Goal: Task Accomplishment & Management: Use online tool/utility

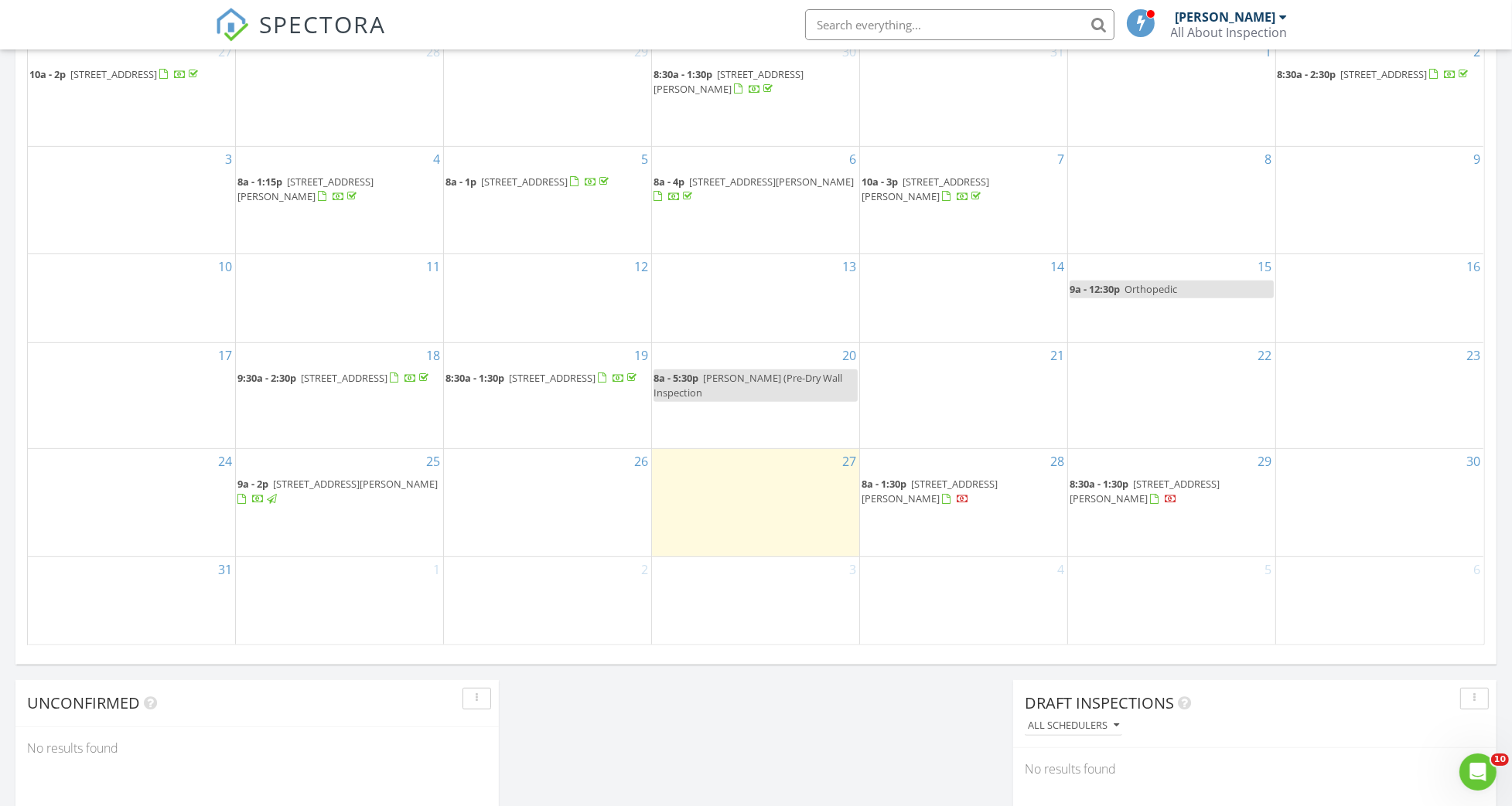
scroll to position [824, 0]
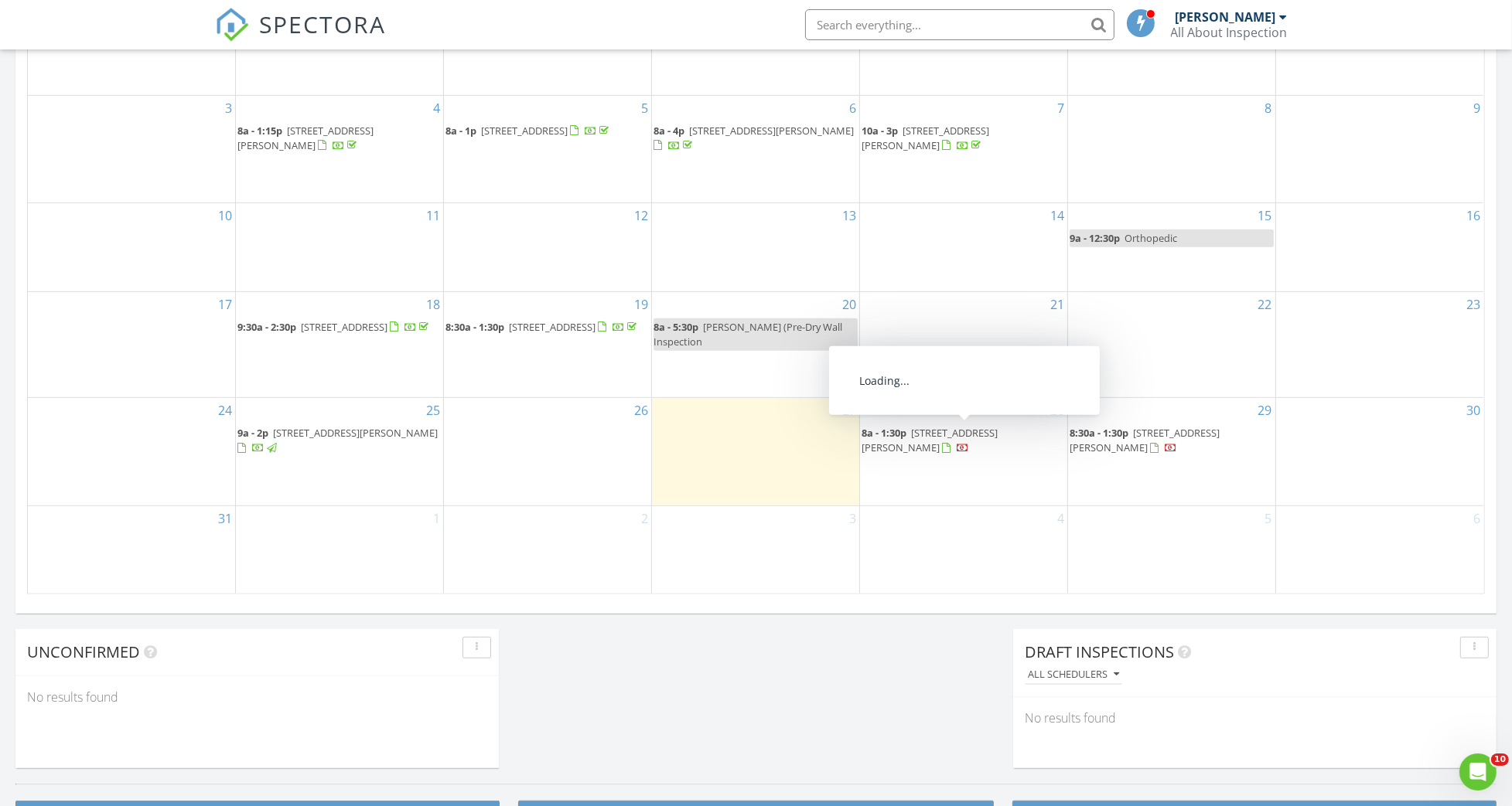
drag, startPoint x: 922, startPoint y: 459, endPoint x: 923, endPoint y: 432, distance: 27.0
click at [923, 432] on span "196 Arella Way, St Johns 32259" at bounding box center [929, 440] width 136 height 29
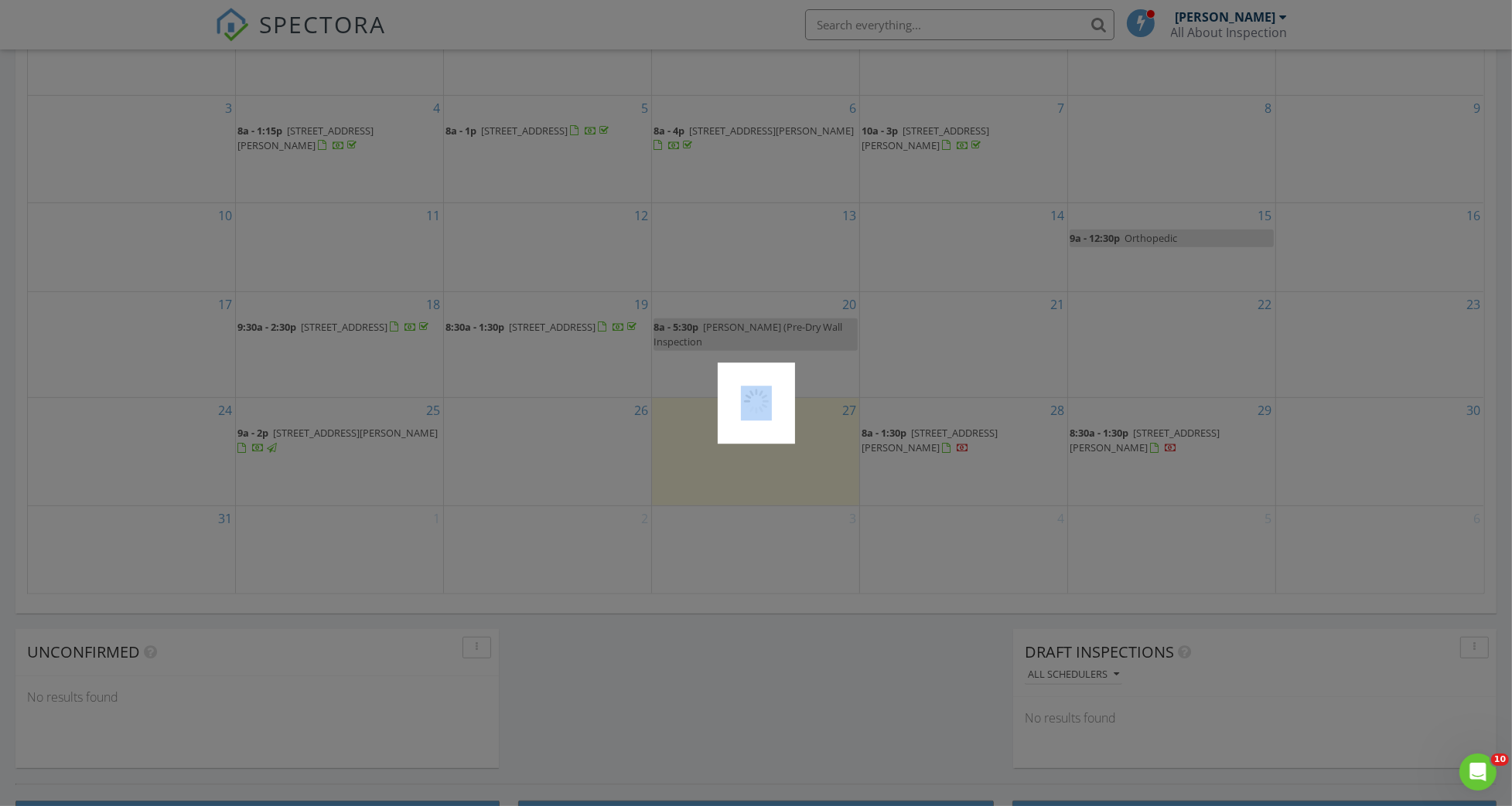
click at [923, 432] on div at bounding box center [756, 403] width 1512 height 806
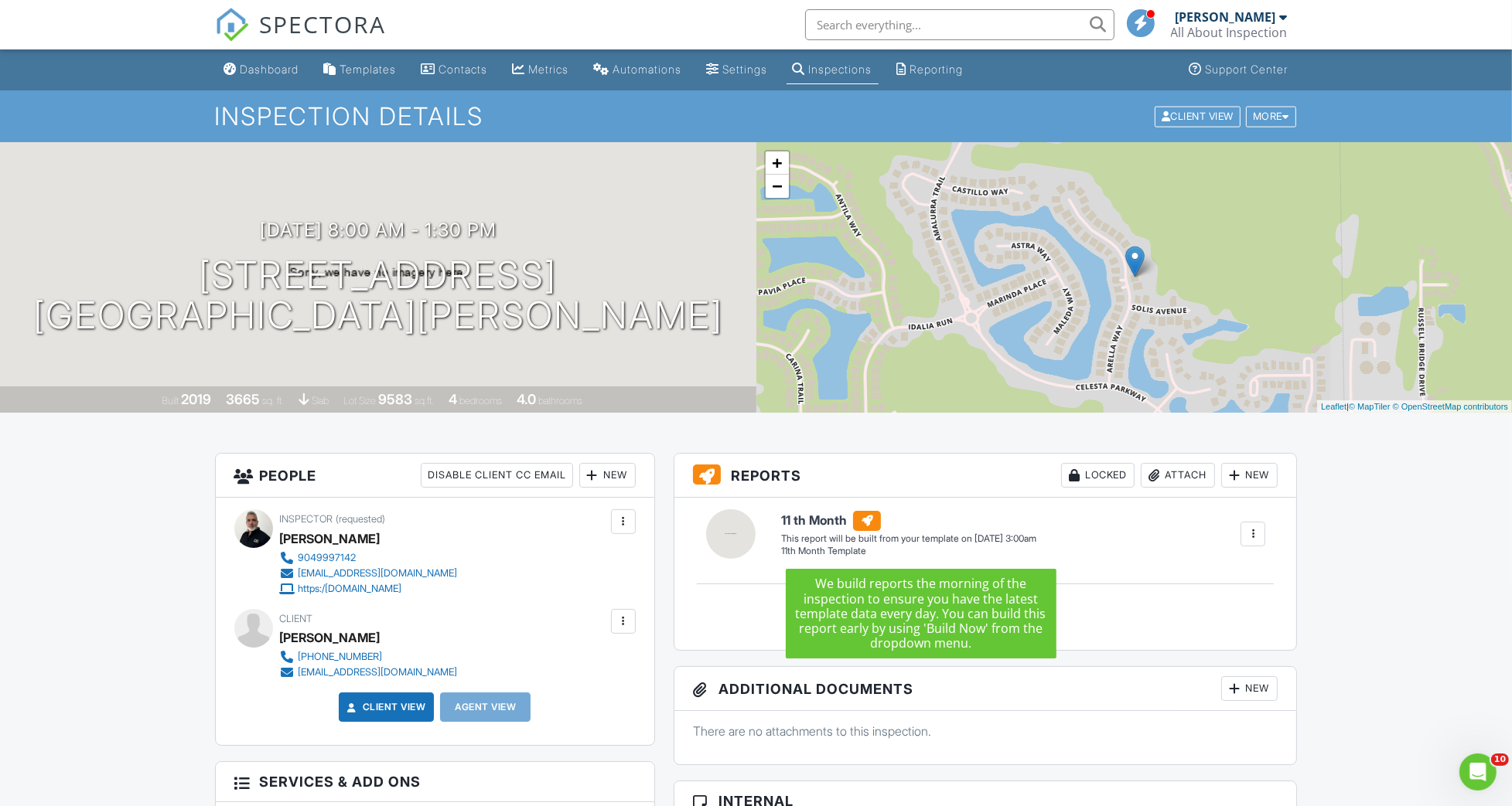
click at [828, 521] on h6 "11 th Month" at bounding box center [909, 521] width 255 height 20
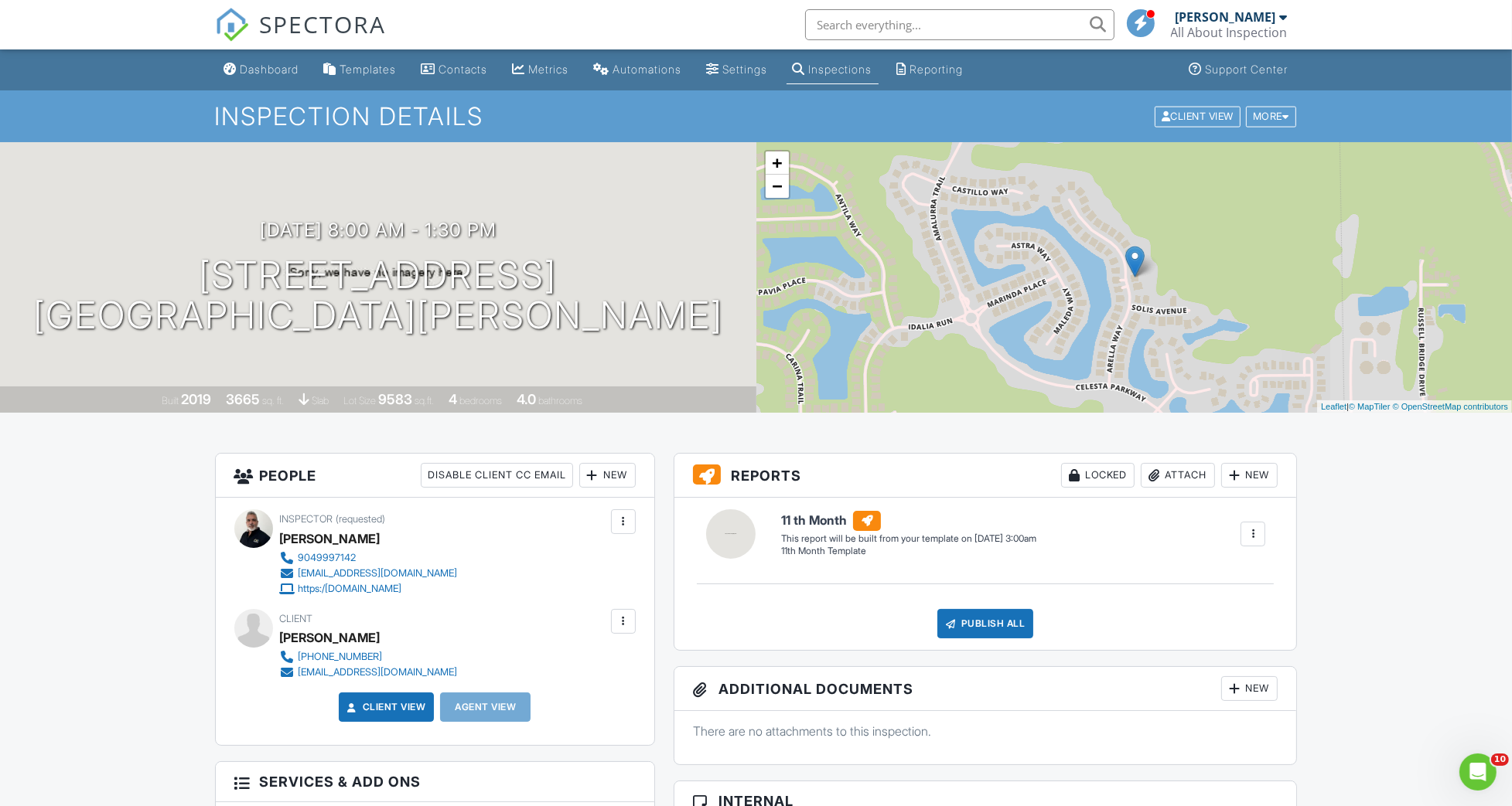
click at [1250, 539] on div at bounding box center [1252, 534] width 16 height 16
click at [1231, 584] on div "Build Now" at bounding box center [1222, 578] width 75 height 19
click at [836, 521] on h6 "11 th Month" at bounding box center [831, 520] width 100 height 20
click at [271, 69] on div "Dashboard" at bounding box center [270, 69] width 59 height 13
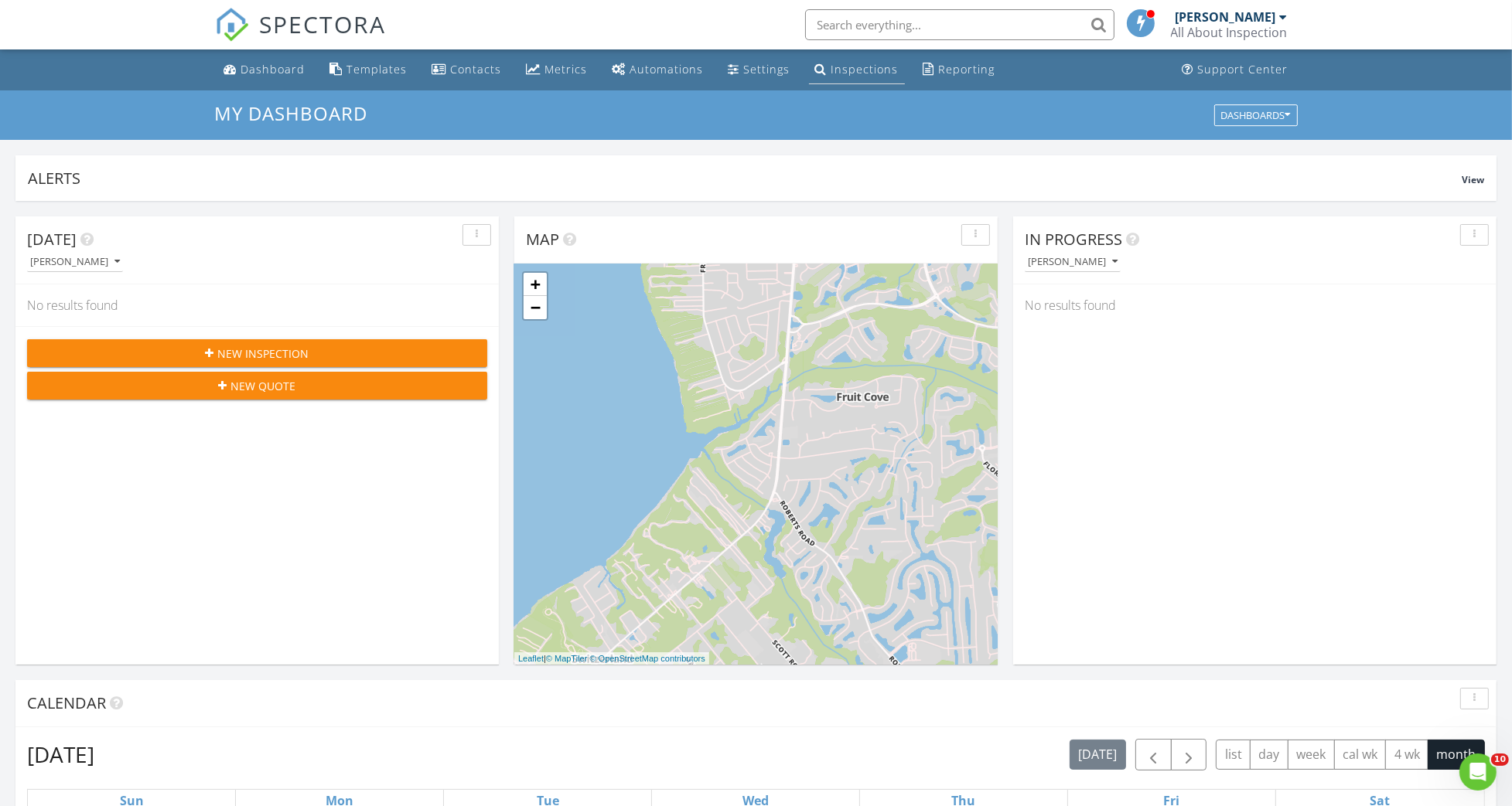
click at [832, 68] on div "Inspections" at bounding box center [865, 69] width 67 height 15
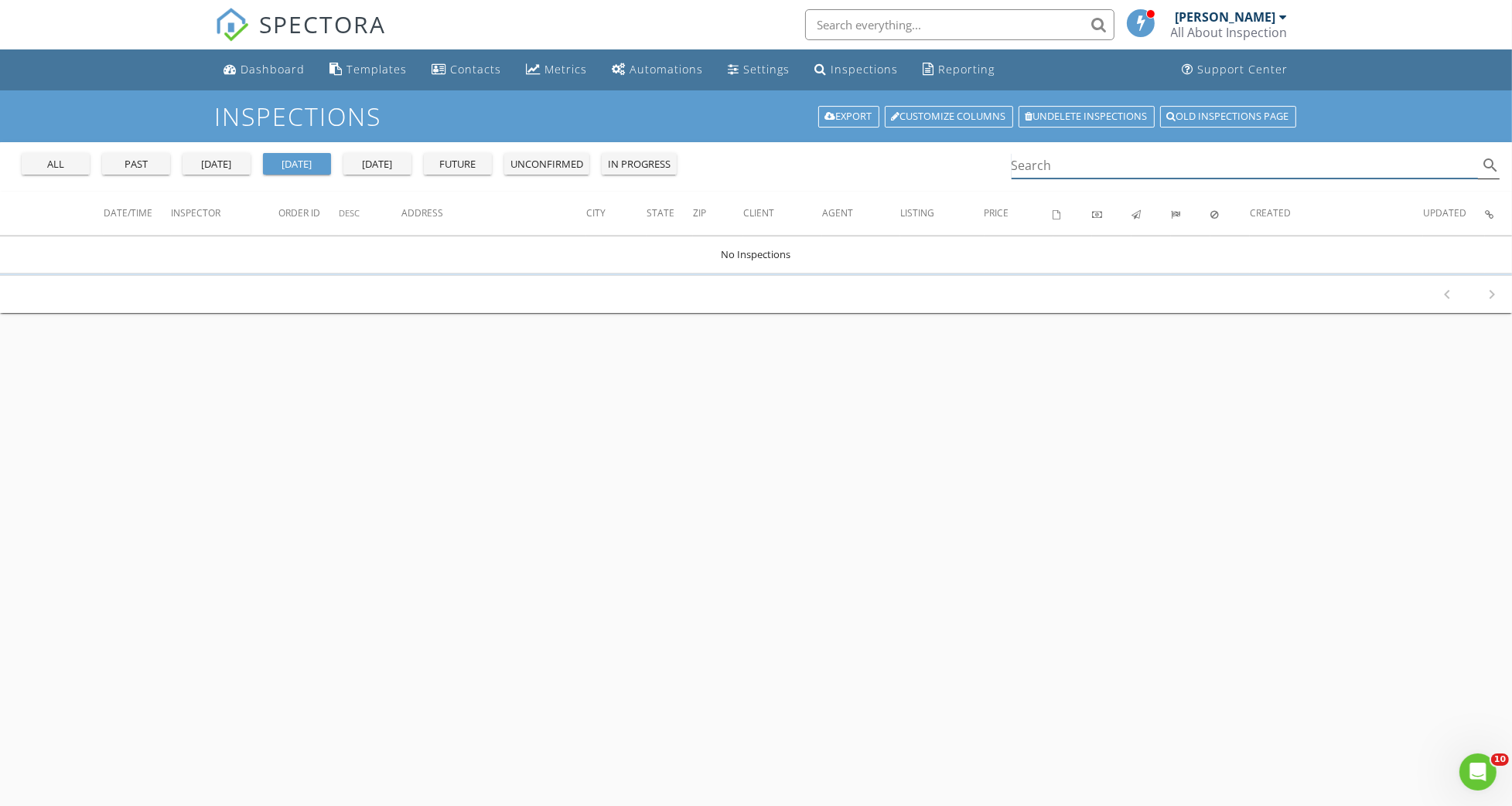
click at [1012, 162] on input "Search" at bounding box center [1245, 165] width 467 height 25
type input "ismael"
click at [32, 157] on div "all" at bounding box center [56, 164] width 56 height 16
click at [39, 165] on div "all" at bounding box center [56, 164] width 56 height 16
click at [1491, 163] on icon "search" at bounding box center [1490, 165] width 19 height 19
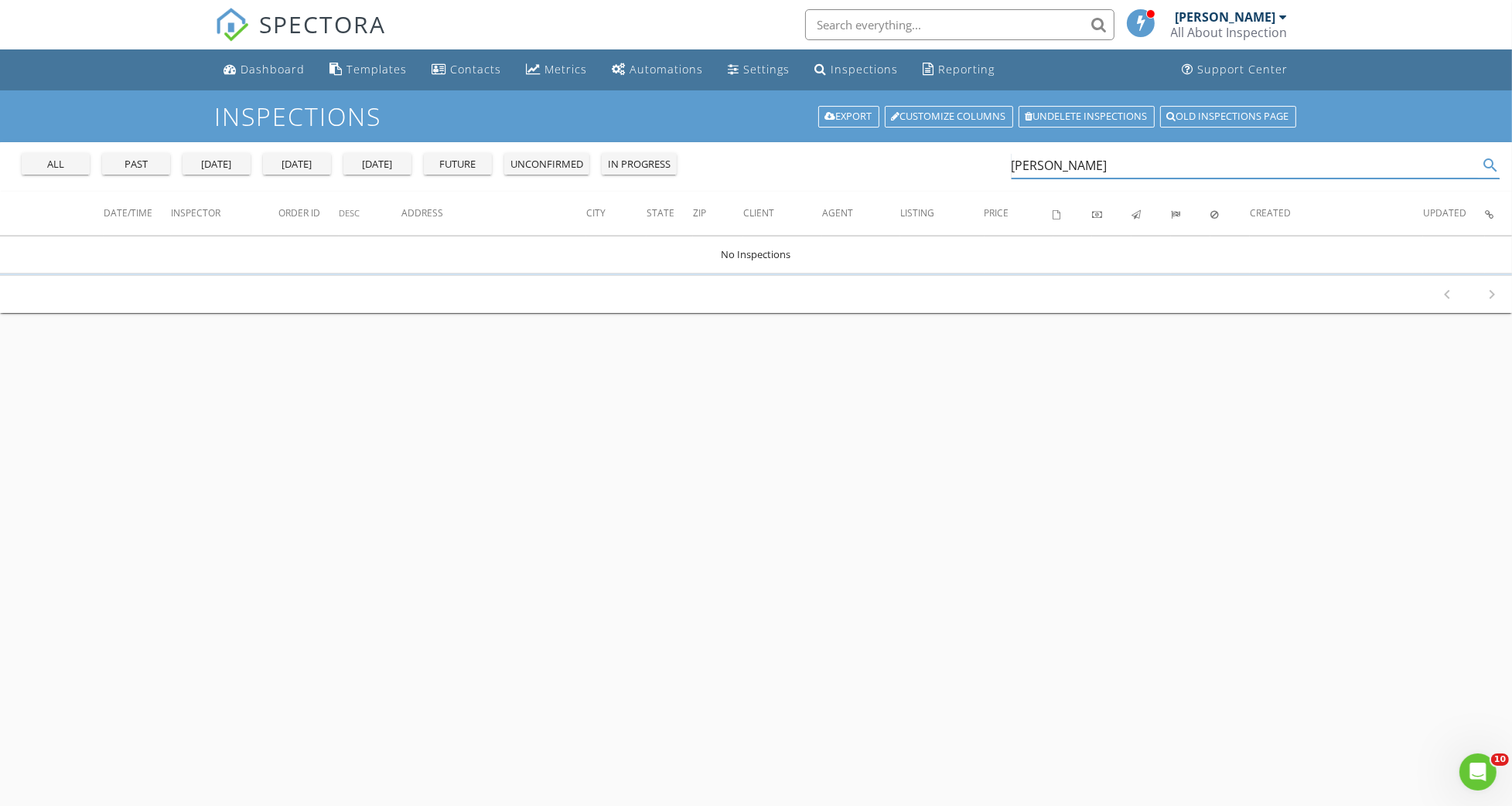
click at [1488, 163] on icon "search" at bounding box center [1490, 165] width 19 height 19
click at [1491, 161] on icon "search" at bounding box center [1490, 165] width 19 height 19
click at [32, 164] on div "all" at bounding box center [56, 164] width 56 height 16
click at [1494, 169] on icon "search" at bounding box center [1490, 165] width 19 height 19
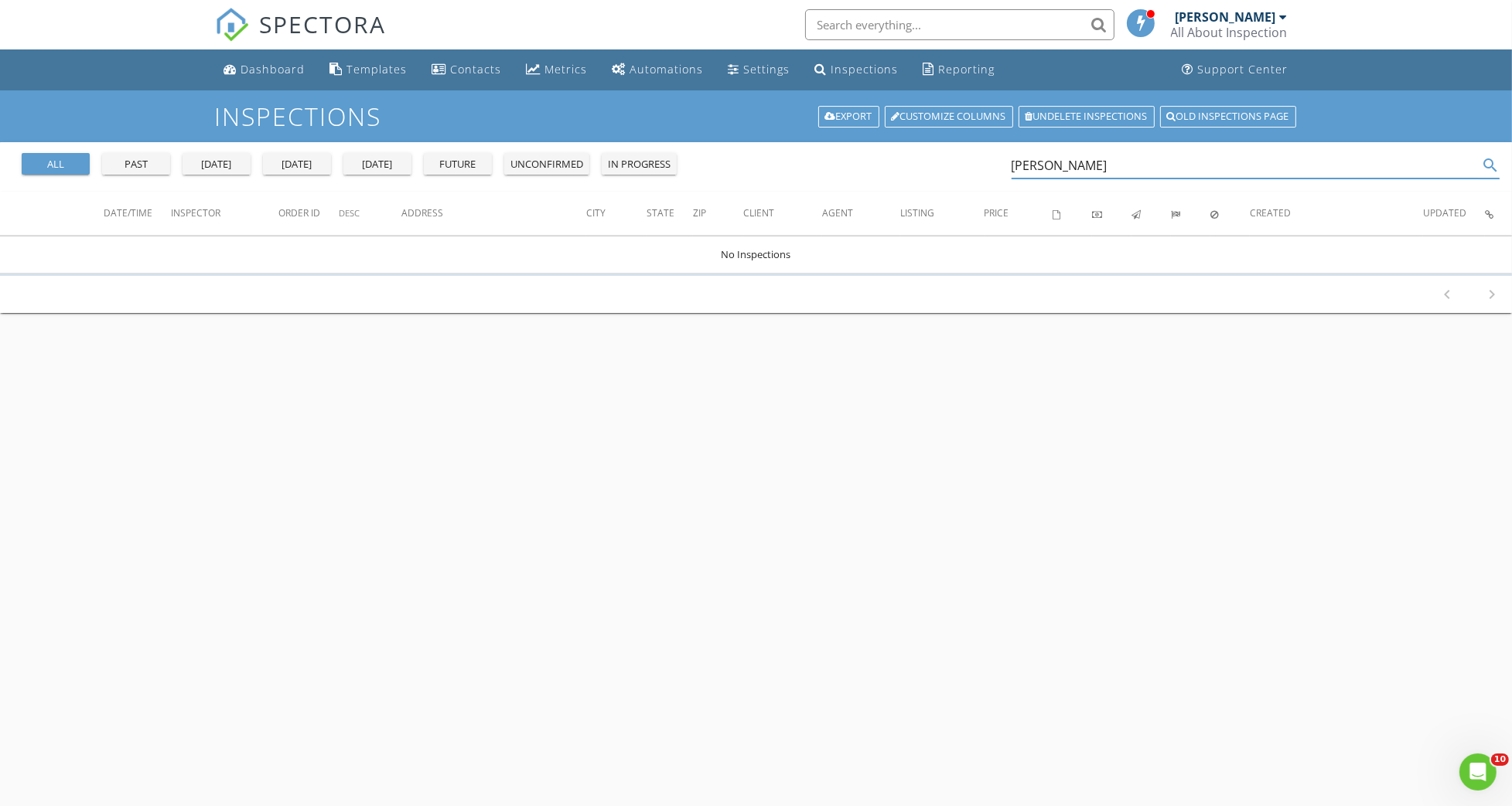
click at [43, 155] on button "all" at bounding box center [55, 163] width 68 height 21
drag, startPoint x: 1136, startPoint y: 158, endPoint x: 857, endPoint y: 177, distance: 279.6
click at [857, 177] on div "all past yesterday today tomorrow future unconfirmed in progress ismael search" at bounding box center [756, 167] width 1512 height 50
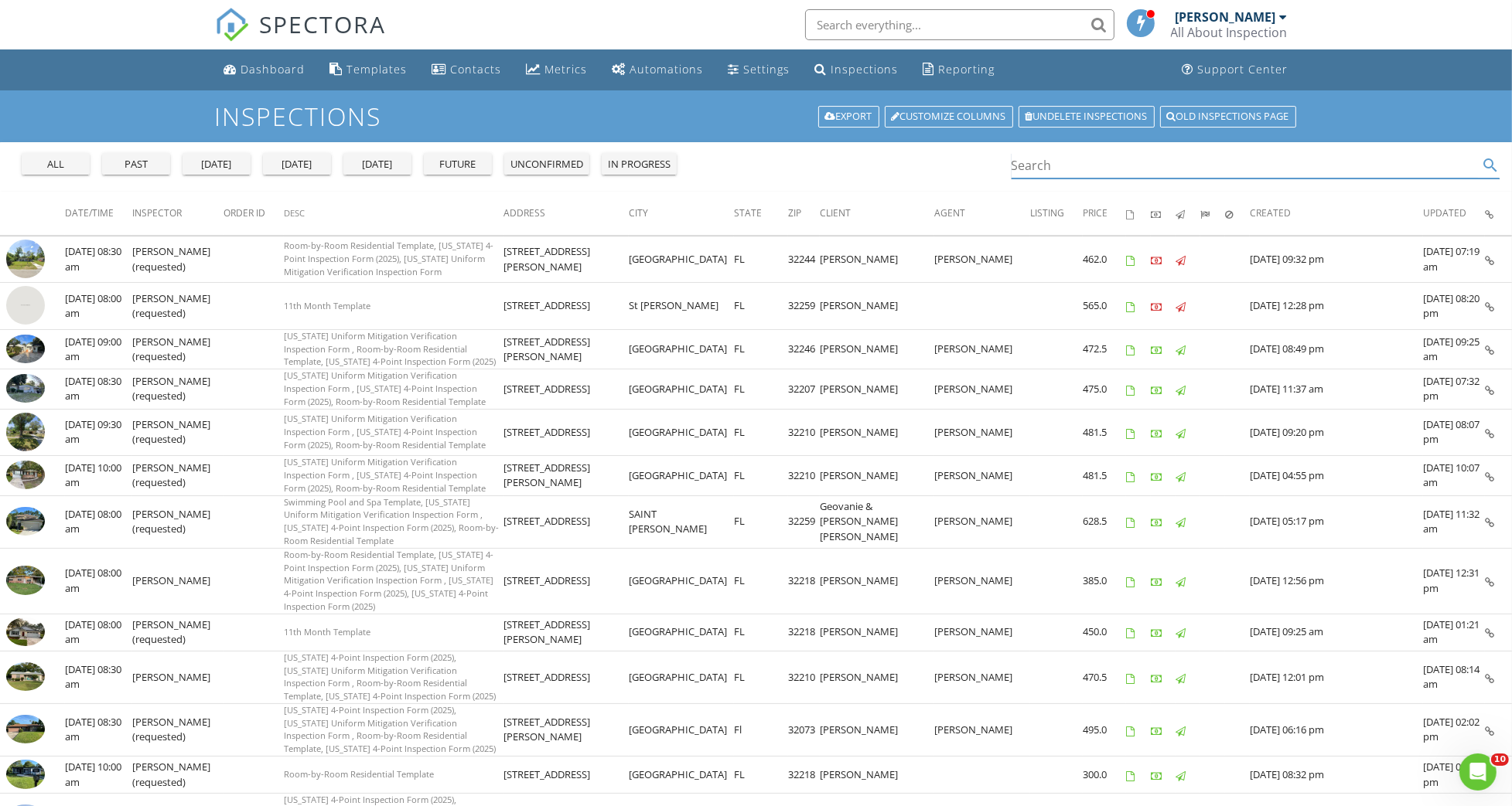
click at [1012, 176] on input "Search" at bounding box center [1245, 165] width 467 height 25
click at [1012, 159] on input "Search" at bounding box center [1245, 165] width 467 height 25
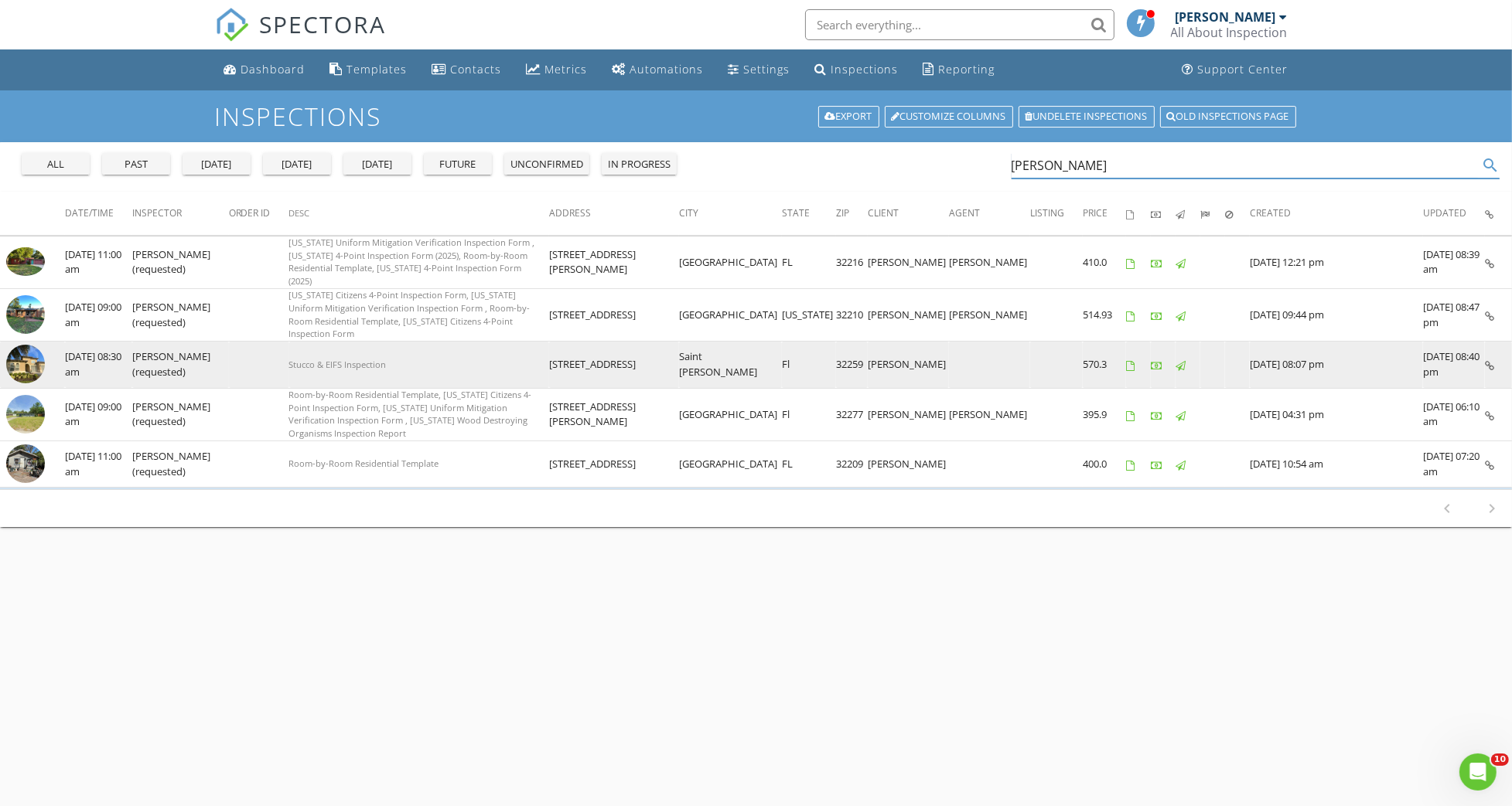
type input "frank"
click at [29, 345] on img at bounding box center [25, 364] width 38 height 38
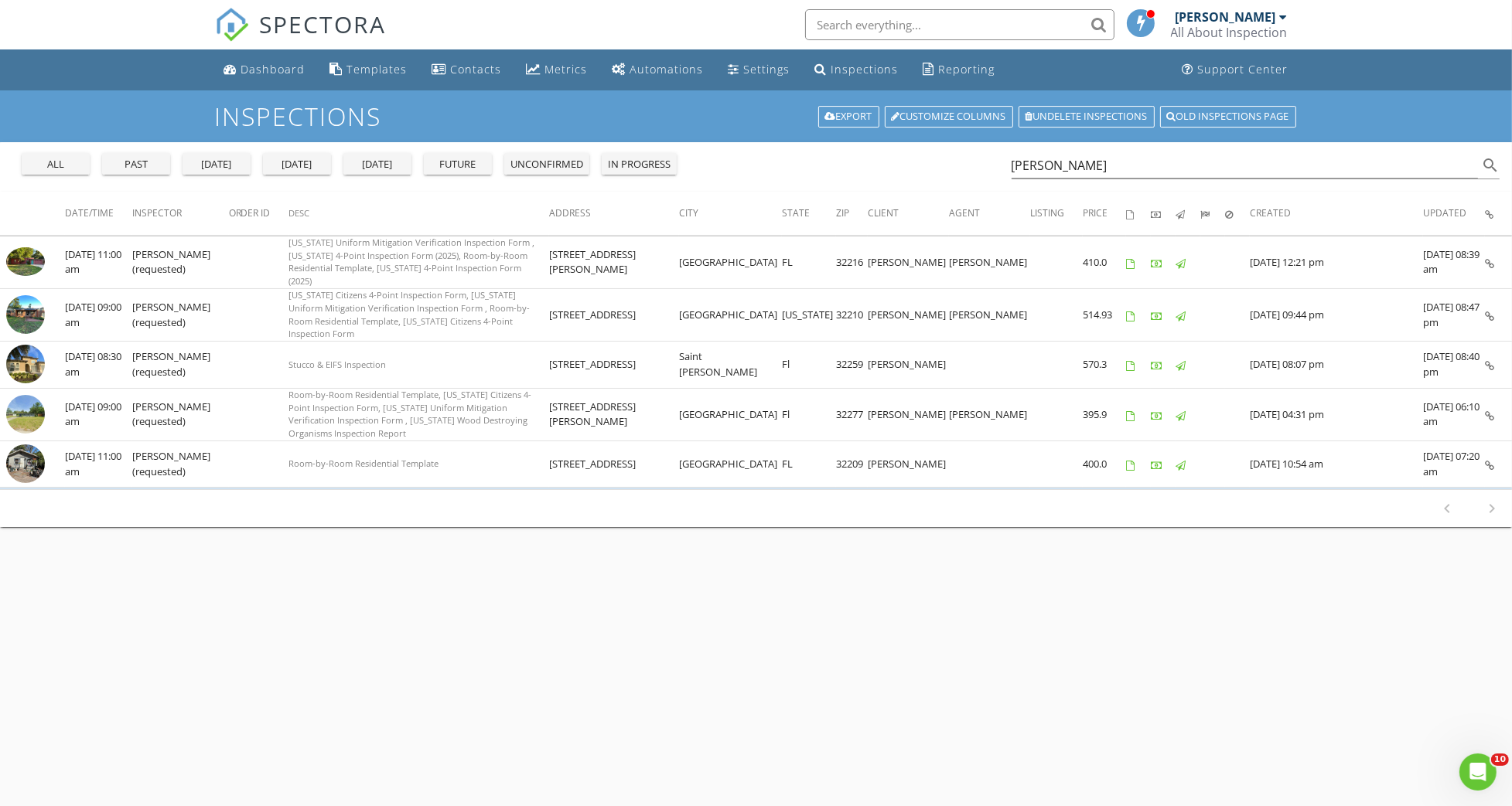
click at [27, 163] on button "all" at bounding box center [55, 163] width 68 height 21
drag, startPoint x: 1002, startPoint y: 173, endPoint x: 926, endPoint y: 163, distance: 76.7
click at [926, 163] on div "all past yesterday today tomorrow future unconfirmed in progress frank search" at bounding box center [756, 167] width 1512 height 50
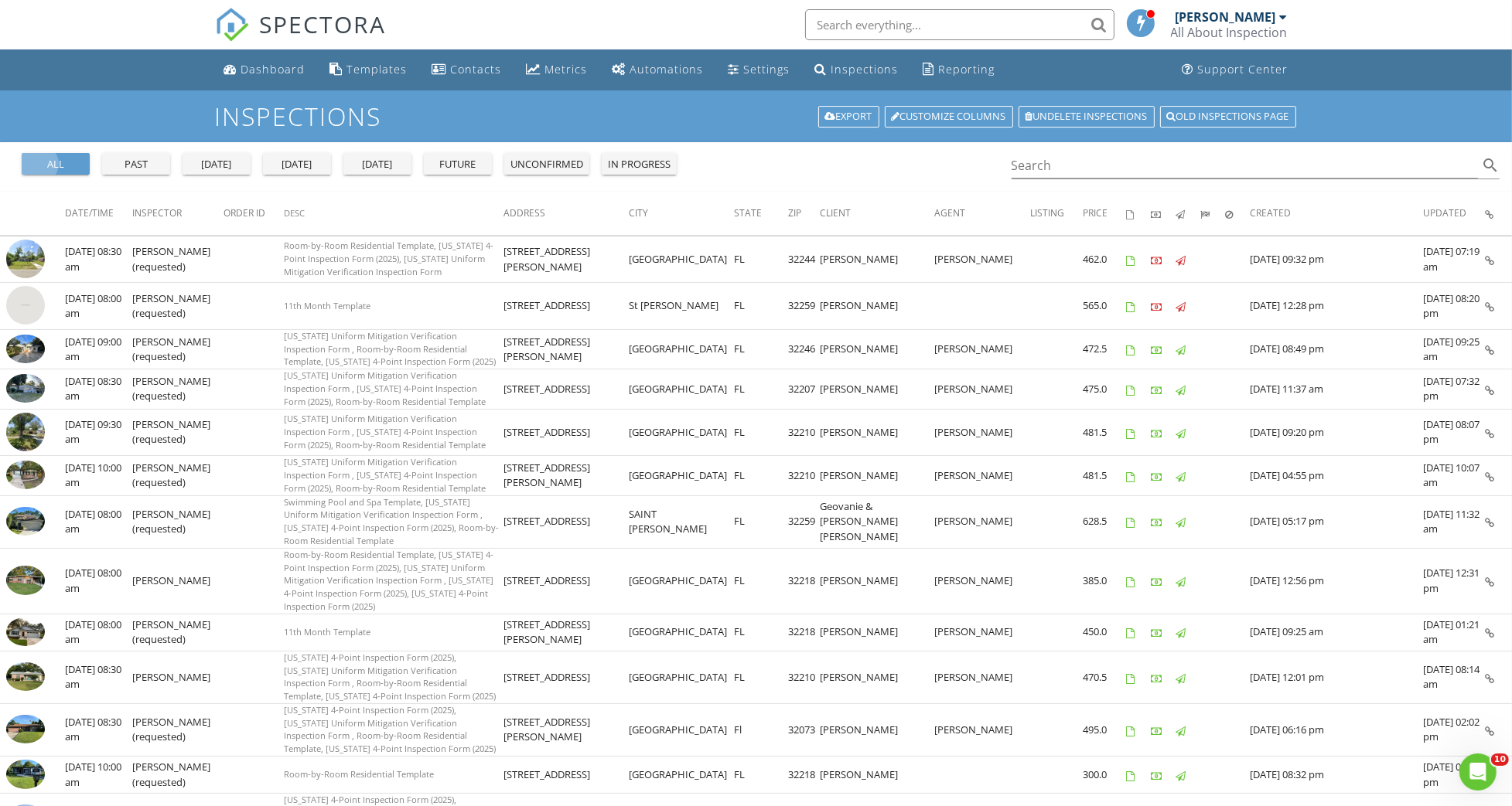
click at [41, 166] on div "all" at bounding box center [56, 164] width 56 height 16
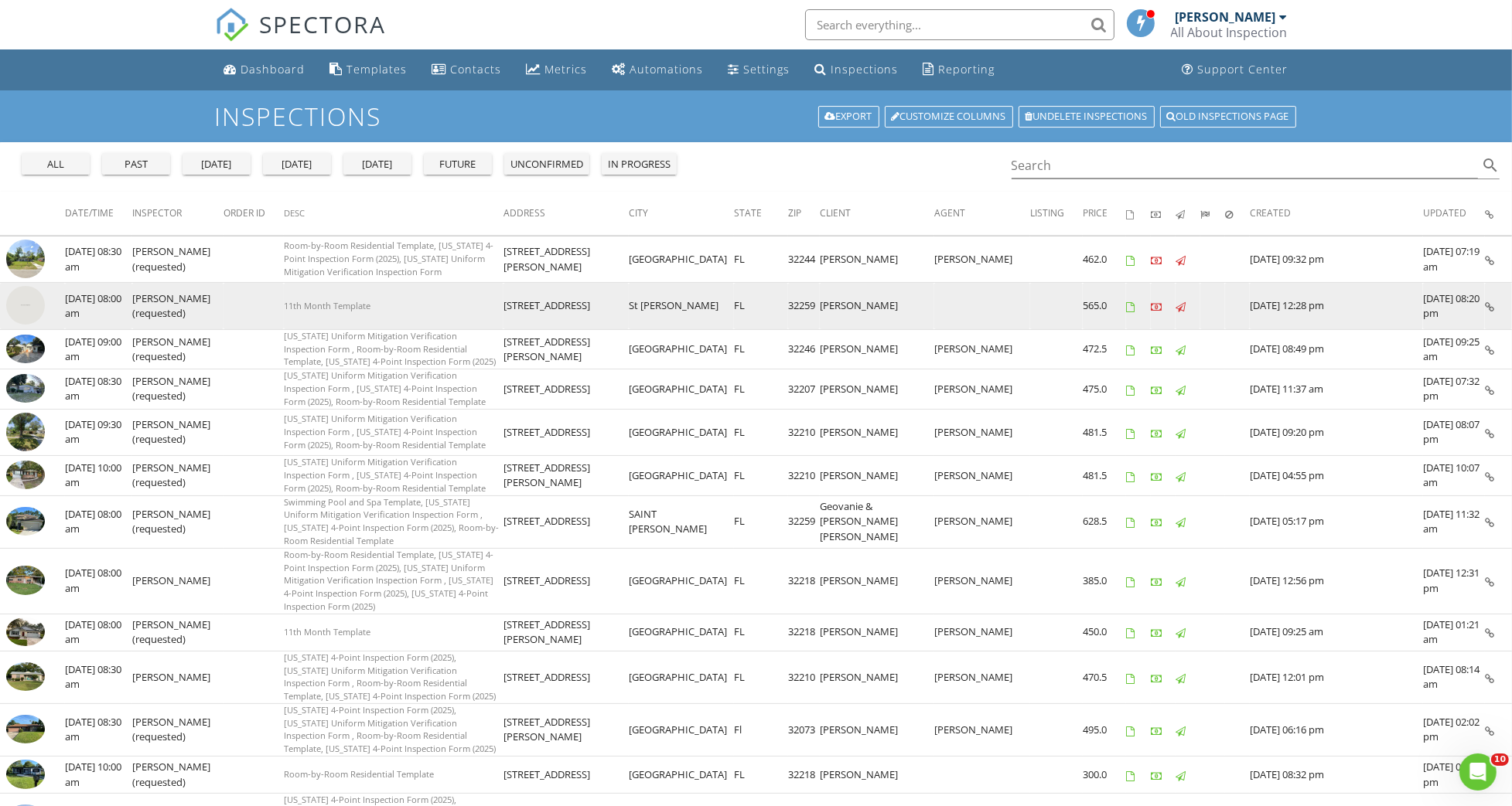
click at [33, 305] on img at bounding box center [25, 305] width 38 height 38
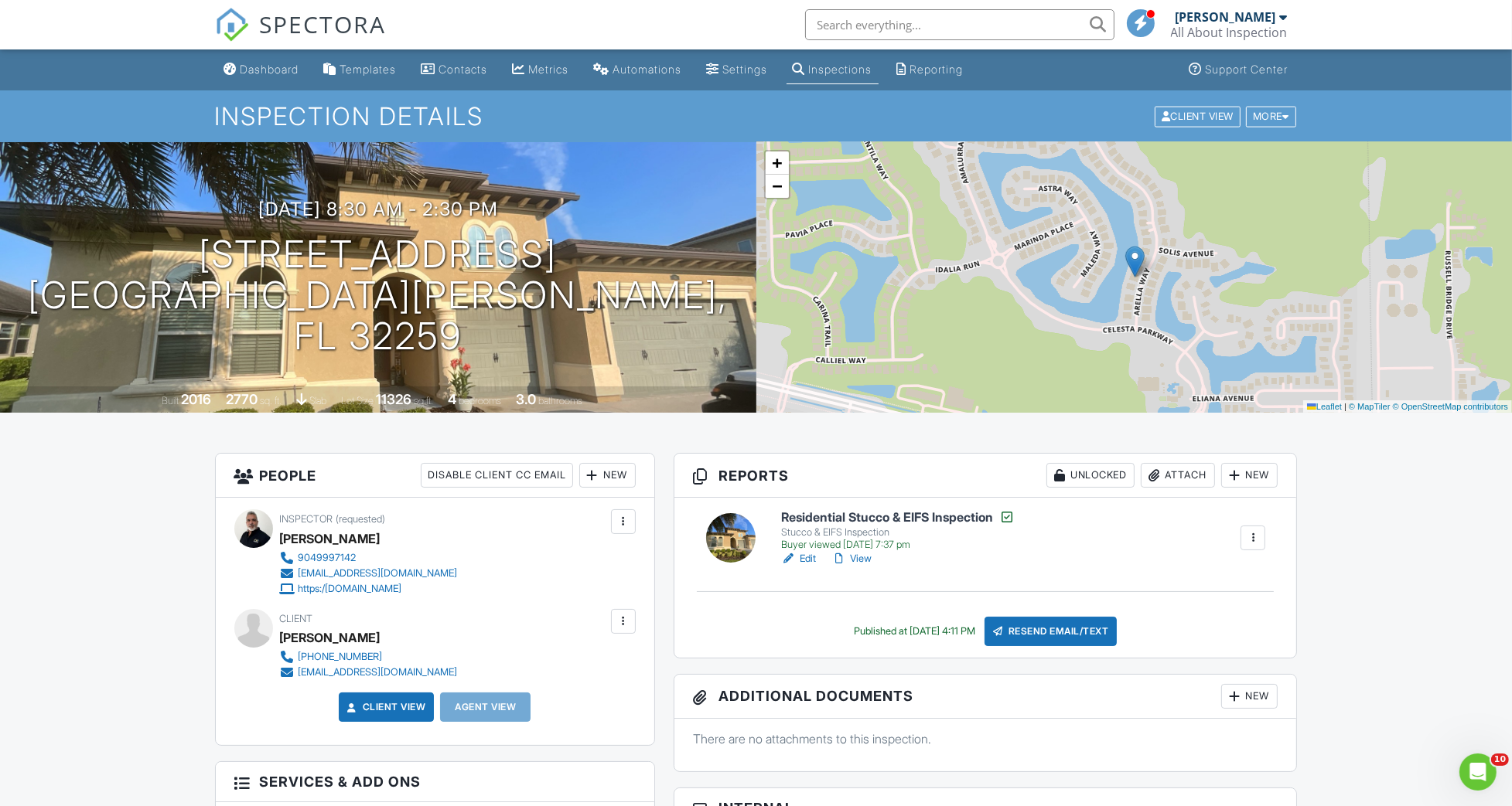
click at [823, 517] on h6 "Residential Stucco & EIFS Inspection" at bounding box center [898, 517] width 234 height 16
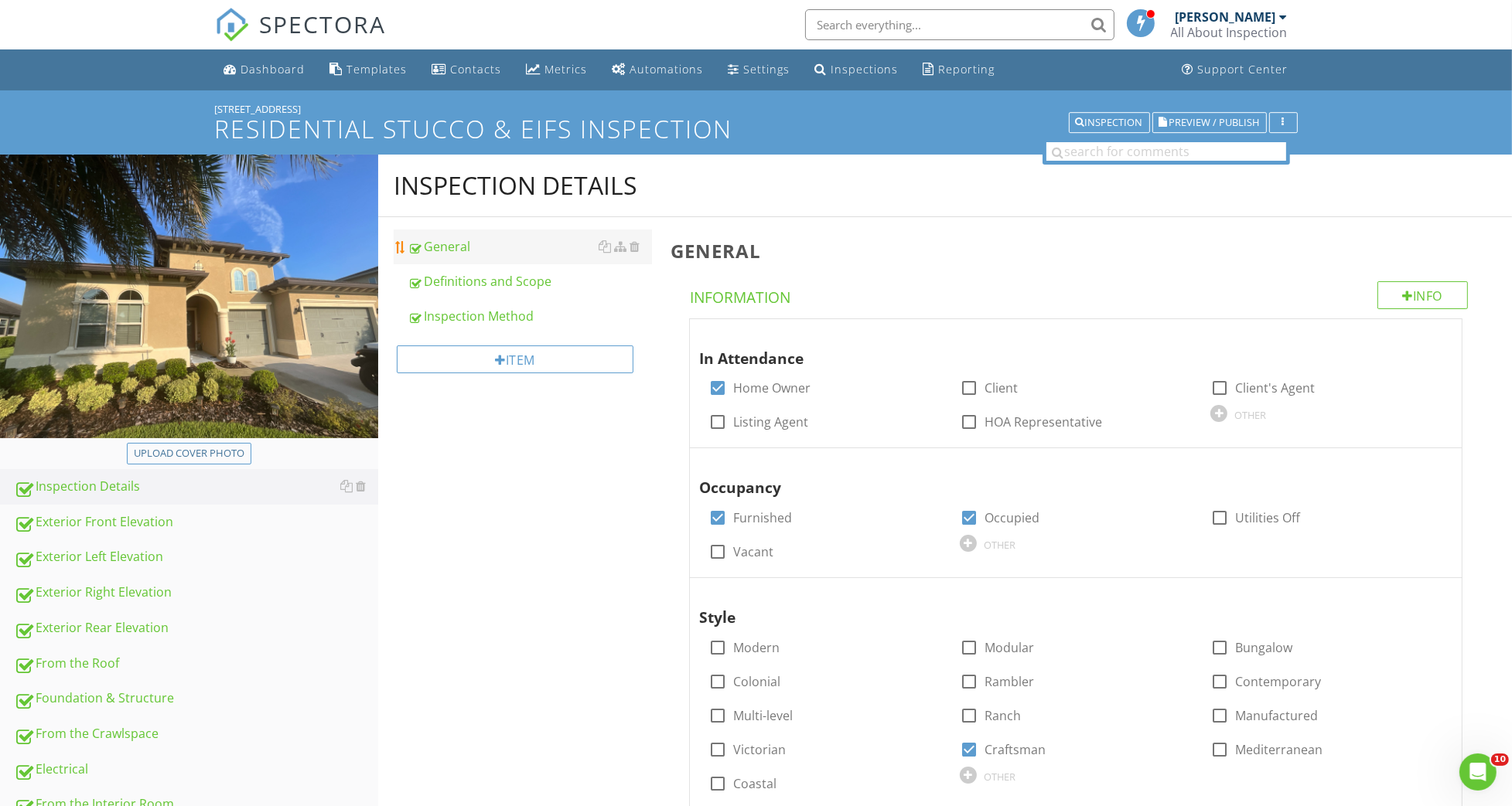
click at [435, 242] on div "General" at bounding box center [530, 246] width 245 height 19
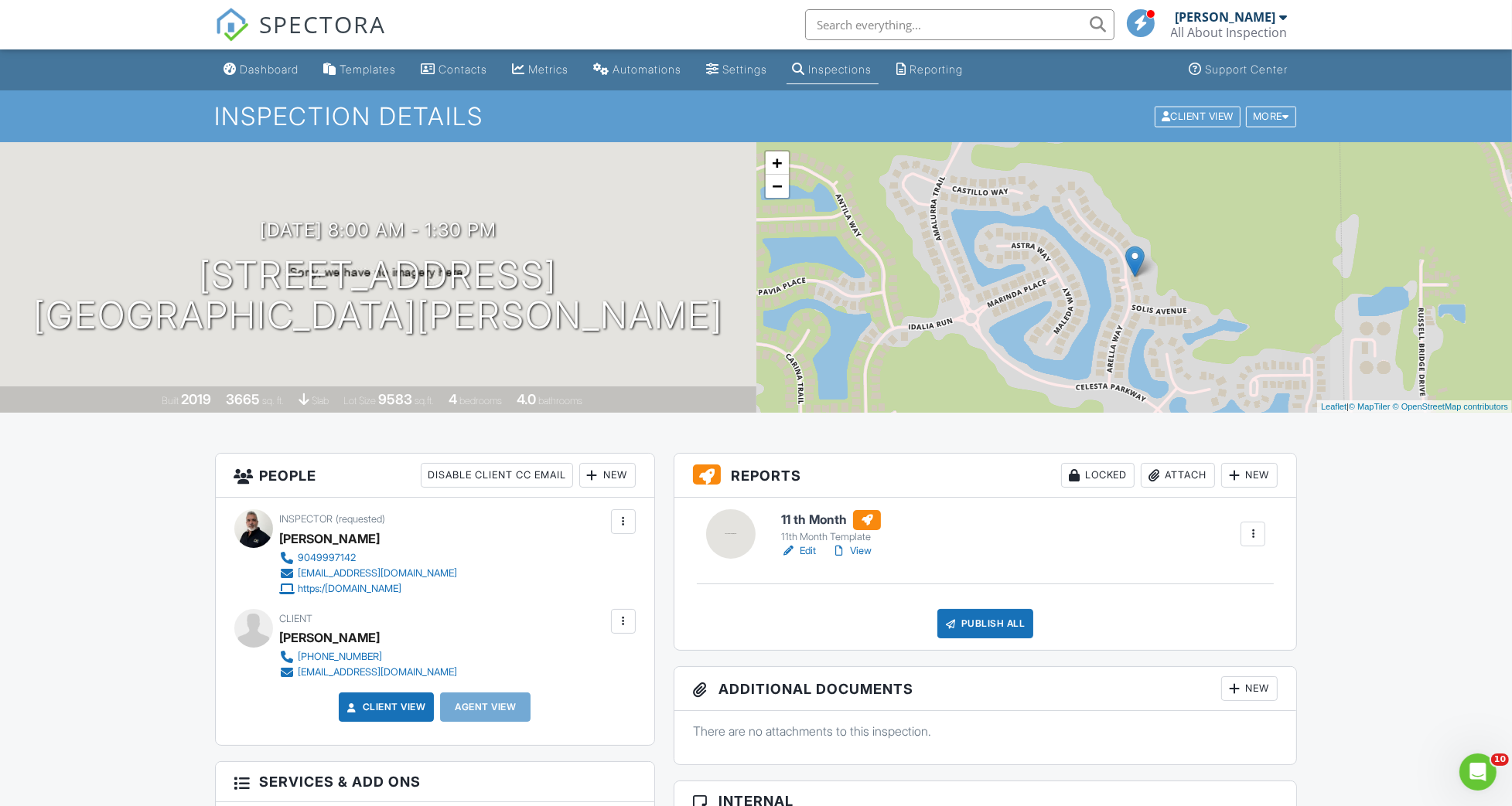
click at [844, 515] on h6 "11 th Month" at bounding box center [831, 520] width 100 height 20
